Goal: Information Seeking & Learning: Learn about a topic

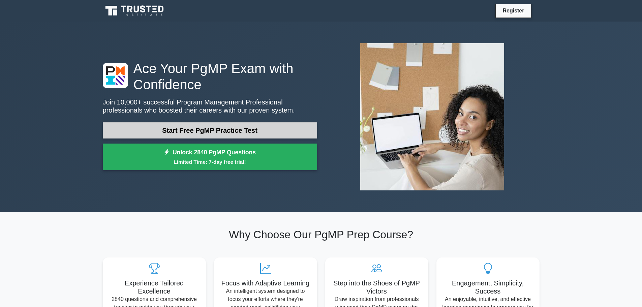
click at [197, 128] on link "Start Free PgMP Practice Test" at bounding box center [210, 130] width 214 height 16
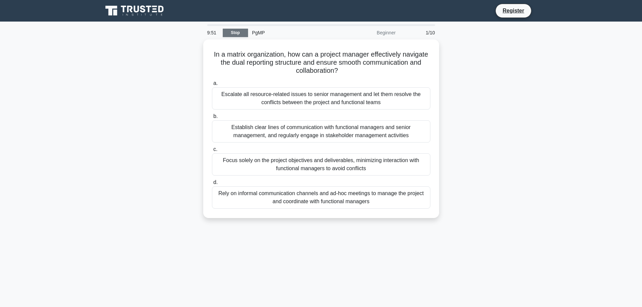
click at [237, 31] on link "Stop" at bounding box center [235, 33] width 25 height 8
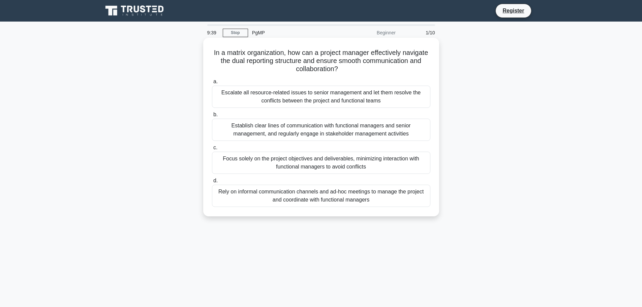
click at [255, 130] on div "Establish clear lines of communication with functional managers and senior mana…" at bounding box center [321, 130] width 218 height 22
click at [212, 117] on input "b. Establish clear lines of communication with functional managers and senior m…" at bounding box center [212, 115] width 0 height 4
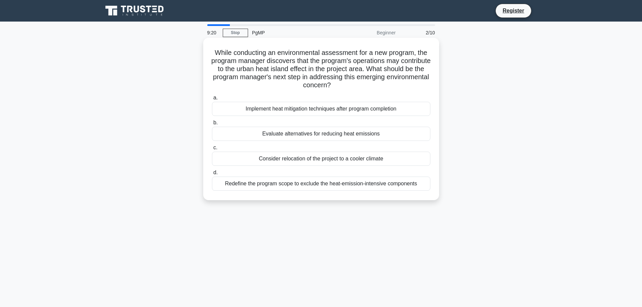
click at [270, 134] on div "Evaluate alternatives for reducing heat emissions" at bounding box center [321, 134] width 218 height 14
click at [212, 125] on input "b. Evaluate alternatives for reducing heat emissions" at bounding box center [212, 123] width 0 height 4
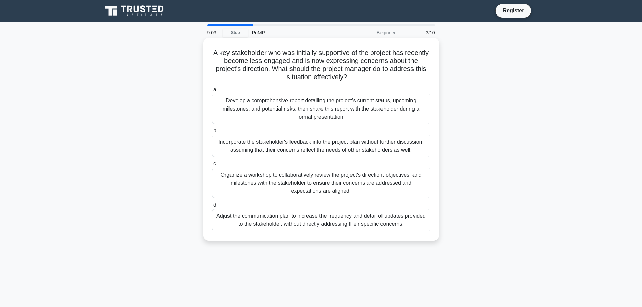
click at [277, 191] on div "Organize a workshop to collaboratively review the project's direction, objectiv…" at bounding box center [321, 183] width 218 height 30
click at [212, 166] on input "c. Organize a workshop to collaboratively review the project's direction, objec…" at bounding box center [212, 164] width 0 height 4
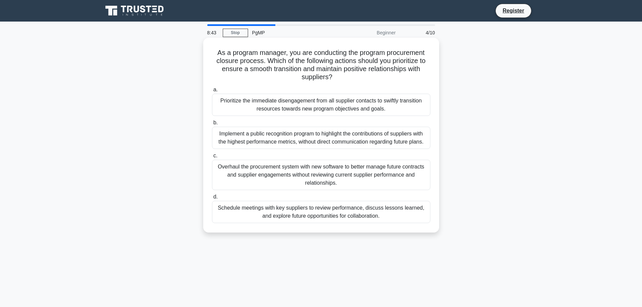
click at [337, 208] on div "Schedule meetings with key suppliers to review performance, discuss lessons lea…" at bounding box center [321, 212] width 218 height 22
click at [212, 199] on input "d. Schedule meetings with key suppliers to review performance, discuss lessons …" at bounding box center [212, 197] width 0 height 4
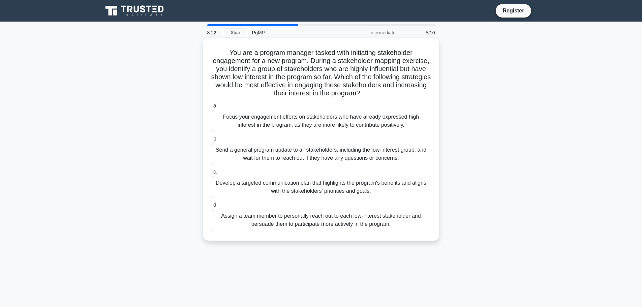
click at [329, 189] on div "Develop a targeted communication plan that highlights the program's benefits an…" at bounding box center [321, 187] width 218 height 22
click at [212, 174] on input "c. Develop a targeted communication plan that highlights the program's benefits…" at bounding box center [212, 172] width 0 height 4
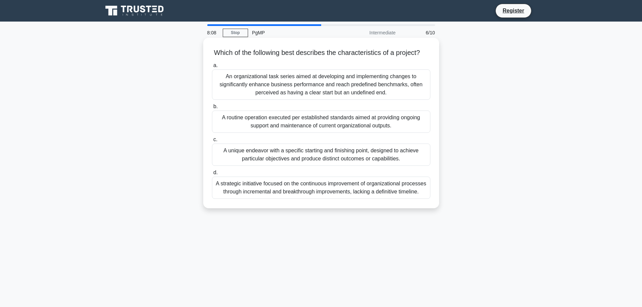
click at [372, 166] on div "A unique endeavor with a specific starting and finishing point, designed to ach…" at bounding box center [321, 155] width 218 height 22
click at [212, 142] on input "c. A unique endeavor with a specific starting and finishing point, designed to …" at bounding box center [212, 140] width 0 height 4
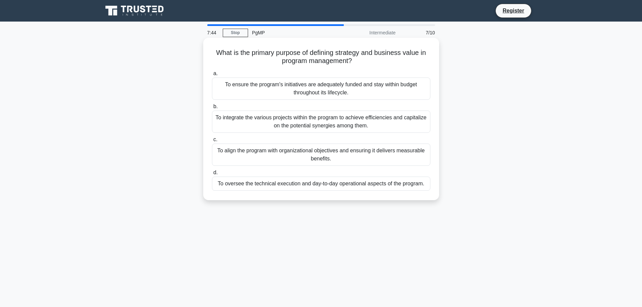
click at [360, 152] on div "To align the program with organizational objectives and ensuring it delivers me…" at bounding box center [321, 155] width 218 height 22
click at [212, 142] on input "c. To align the program with organizational objectives and ensuring it delivers…" at bounding box center [212, 140] width 0 height 4
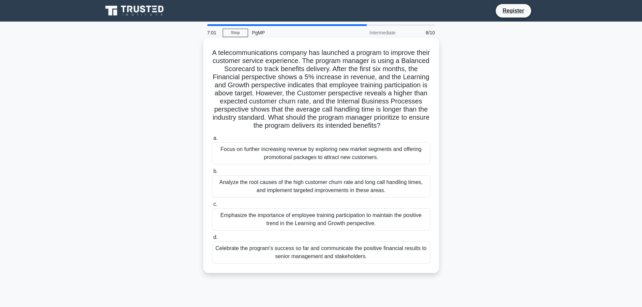
click at [357, 197] on div "Analyze the root causes of the high customer churn rate and long call handling …" at bounding box center [321, 186] width 218 height 22
click at [212, 174] on input "b. Analyze the root causes of the high customer churn rate and long call handli…" at bounding box center [212, 171] width 0 height 4
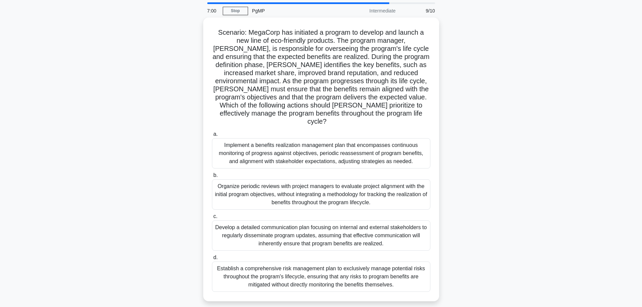
scroll to position [34, 0]
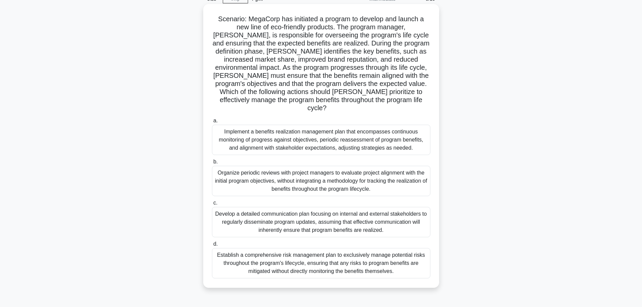
click at [278, 133] on div "Implement a benefits realization management plan that encompasses continuous mo…" at bounding box center [321, 140] width 218 height 30
click at [212, 123] on input "a. Implement a benefits realization management plan that encompasses continuous…" at bounding box center [212, 121] width 0 height 4
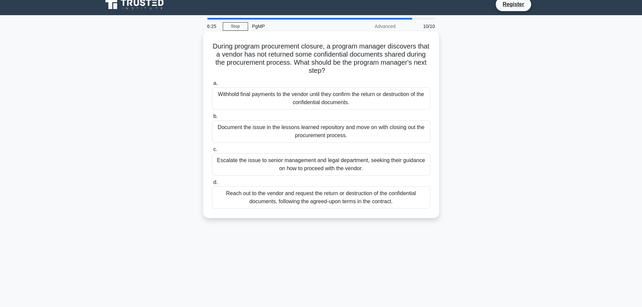
scroll to position [0, 0]
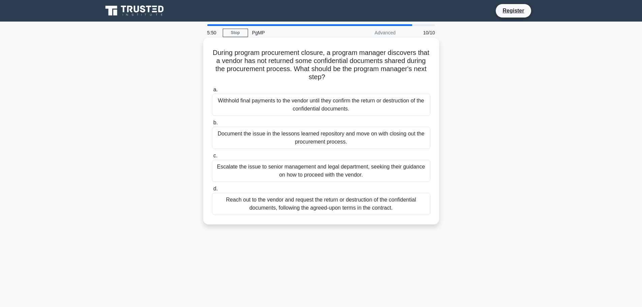
click at [320, 202] on div "Reach out to the vendor and request the return or destruction of the confidenti…" at bounding box center [321, 204] width 218 height 22
click at [212, 191] on input "d. Reach out to the vendor and request the return or destruction of the confide…" at bounding box center [212, 189] width 0 height 4
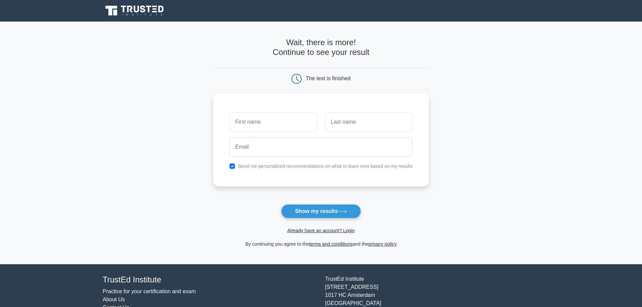
click at [278, 119] on input "text" at bounding box center [273, 122] width 87 height 20
type input "[PERSON_NAME]"
type input "d"
type input "[PERSON_NAME]"
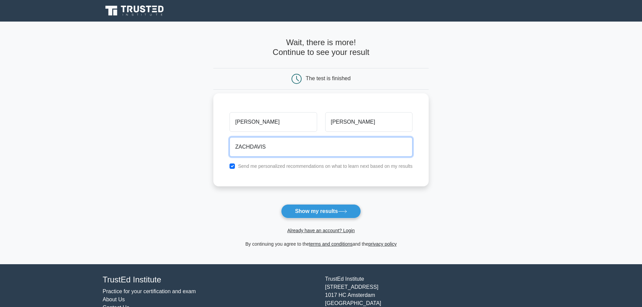
type input "zachdavis01@ymail.com"
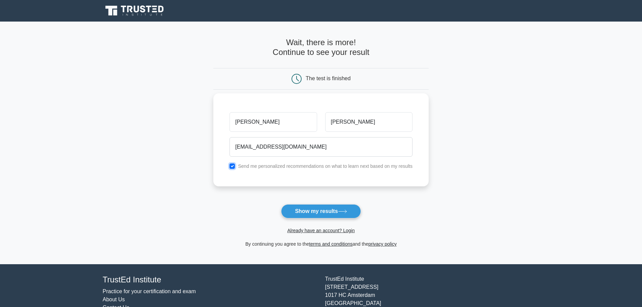
click at [232, 168] on input "checkbox" at bounding box center [232, 165] width 5 height 5
checkbox input "false"
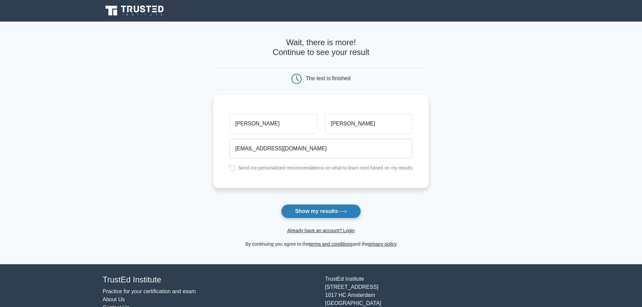
click at [311, 212] on button "Show my results" at bounding box center [321, 211] width 80 height 14
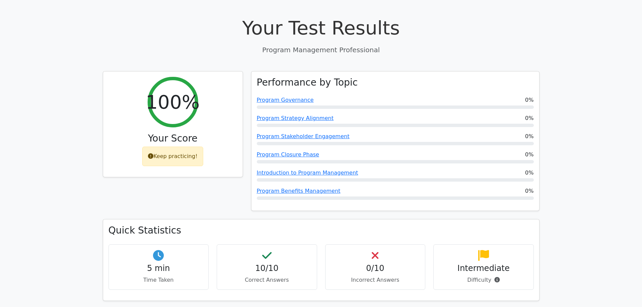
scroll to position [202, 0]
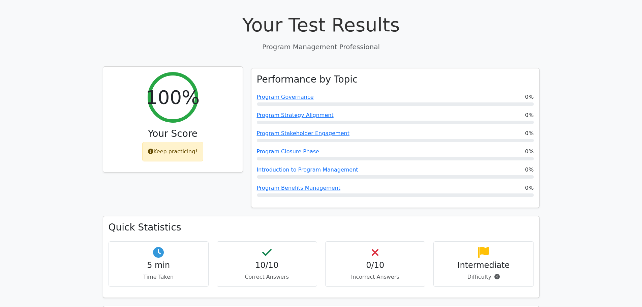
click at [184, 142] on div "Keep practicing!" at bounding box center [172, 152] width 61 height 20
click at [186, 99] on div "100% Your Score Keep practicing!" at bounding box center [173, 120] width 140 height 106
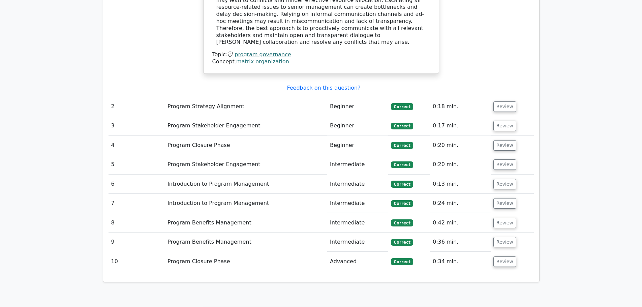
scroll to position [809, 0]
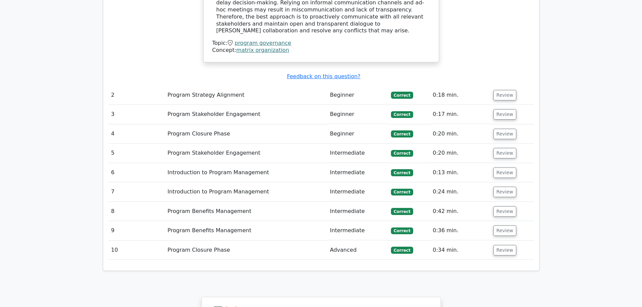
click at [232, 86] on td "Program Strategy Alignment" at bounding box center [246, 95] width 162 height 19
click at [500, 90] on button "Review" at bounding box center [504, 95] width 23 height 10
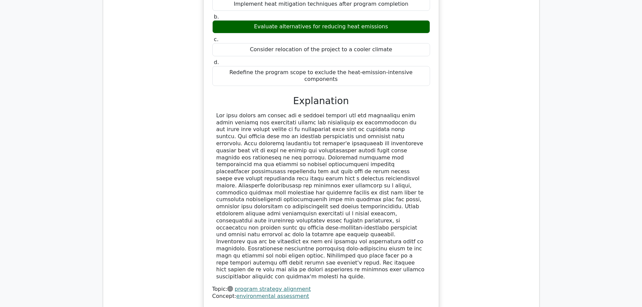
scroll to position [1011, 0]
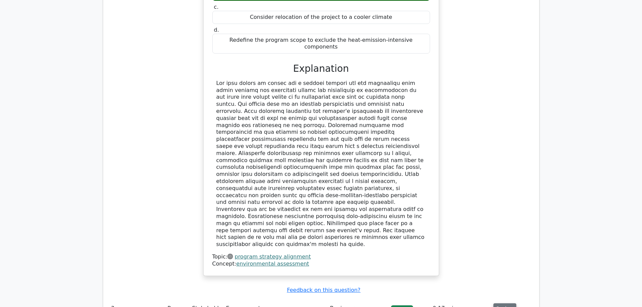
click at [500, 303] on button "Review" at bounding box center [504, 308] width 23 height 10
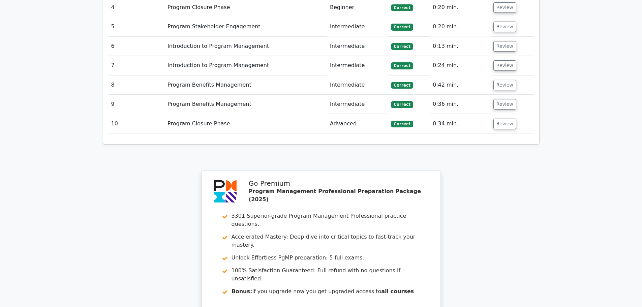
scroll to position [1576, 0]
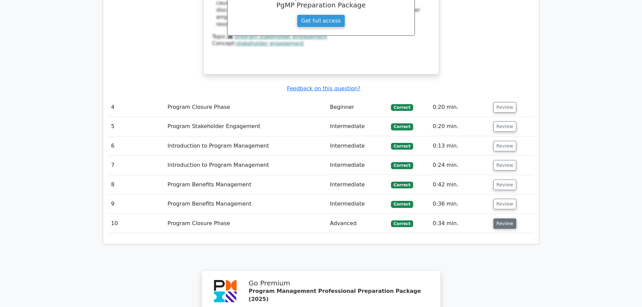
click at [506, 218] on button "Review" at bounding box center [504, 223] width 23 height 10
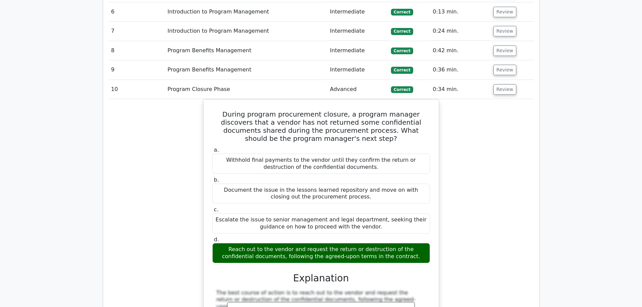
scroll to position [1711, 0]
